Goal: Communication & Community: Participate in discussion

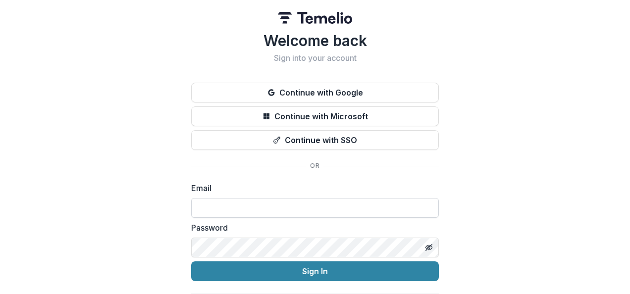
click at [245, 206] on input at bounding box center [314, 208] width 247 height 20
type input "**********"
click at [191, 261] on button "Sign In" at bounding box center [314, 271] width 247 height 20
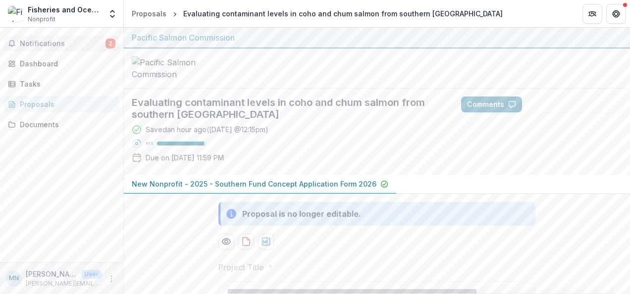
click at [84, 37] on button "Notifications 2" at bounding box center [61, 44] width 115 height 16
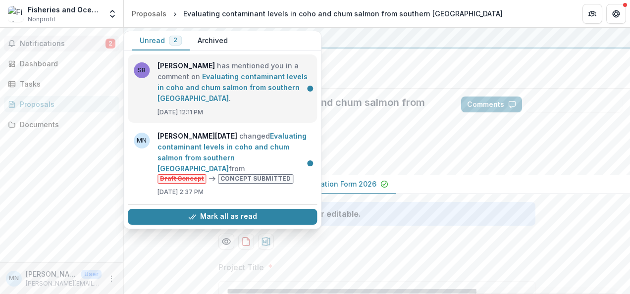
click at [203, 72] on link "Evaluating contaminant levels in coho and chum salmon from southern [GEOGRAPHIC…" at bounding box center [232, 87] width 150 height 30
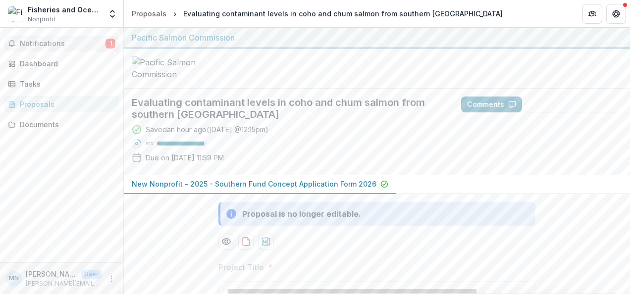
click at [83, 44] on span "Notifications" at bounding box center [63, 44] width 86 height 8
click at [480, 112] on button "Comments" at bounding box center [491, 105] width 61 height 16
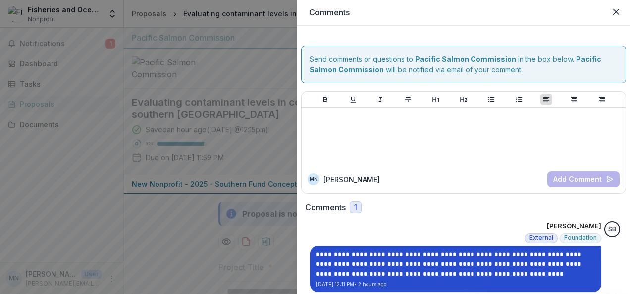
scroll to position [15, 0]
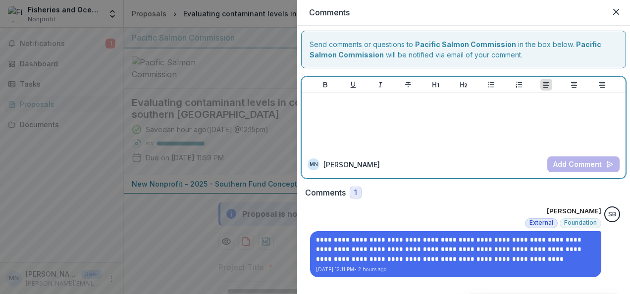
click at [401, 111] on div at bounding box center [463, 121] width 316 height 49
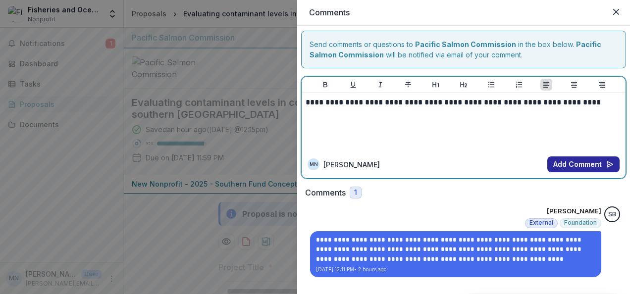
click at [560, 163] on button "Add Comment" at bounding box center [583, 164] width 72 height 16
